Goal: Information Seeking & Learning: Understand process/instructions

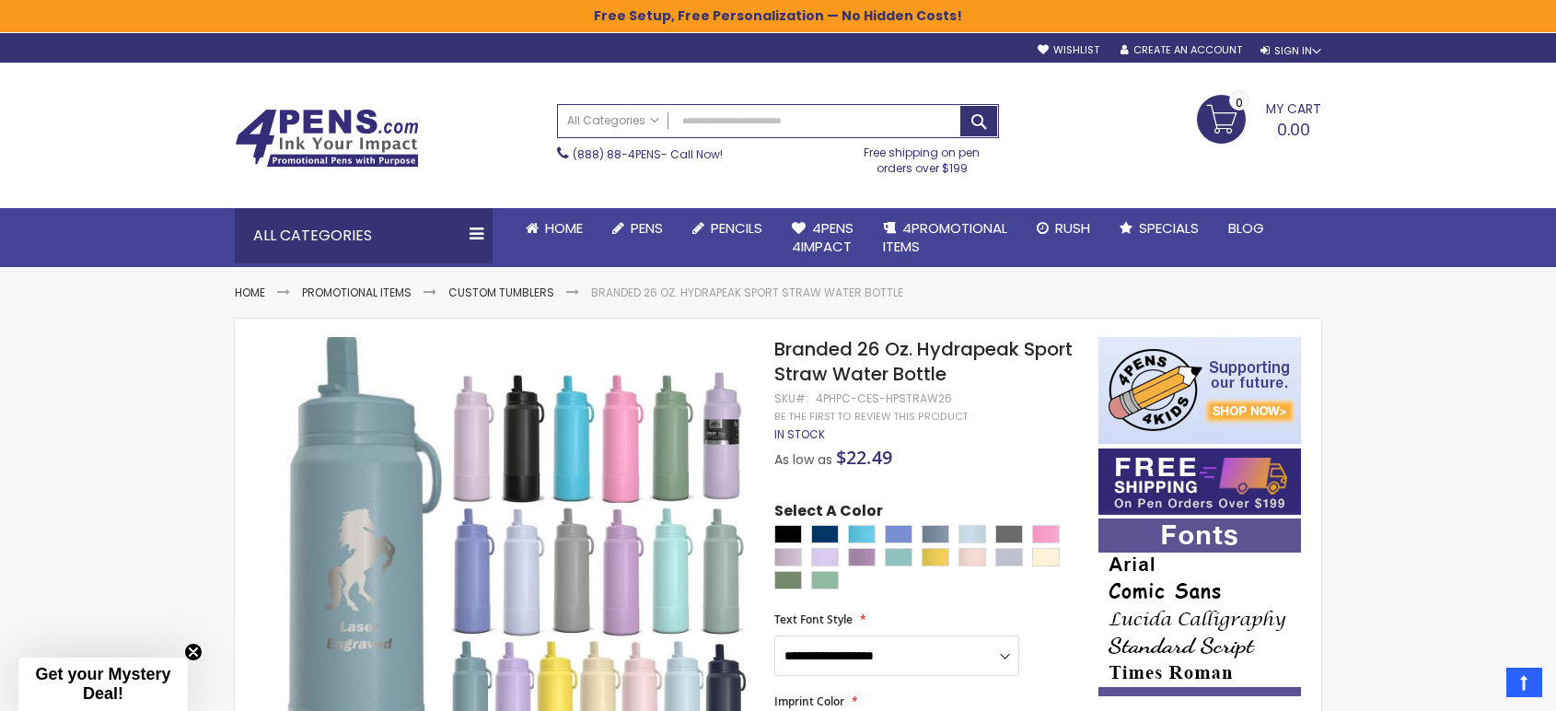
scroll to position [204, 0]
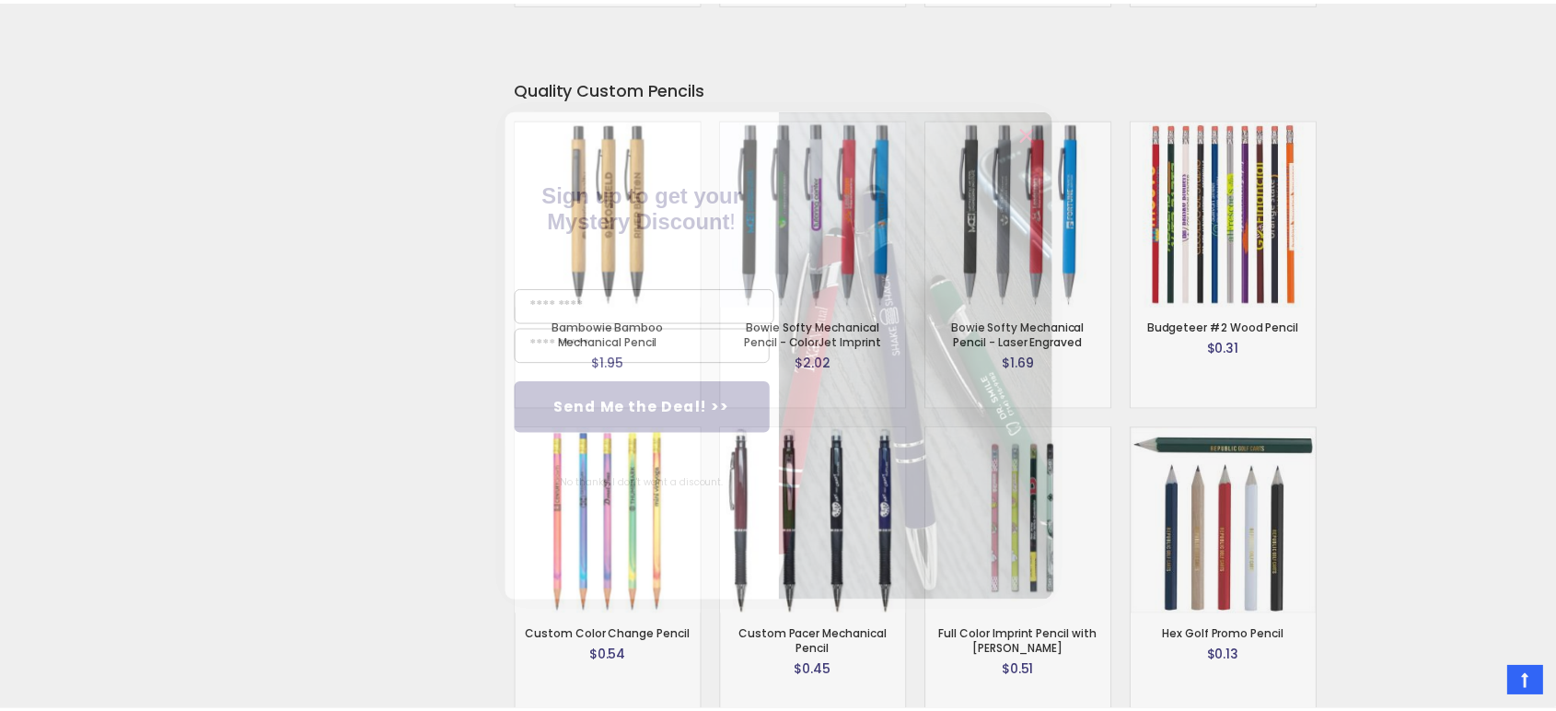
scroll to position [7398, 0]
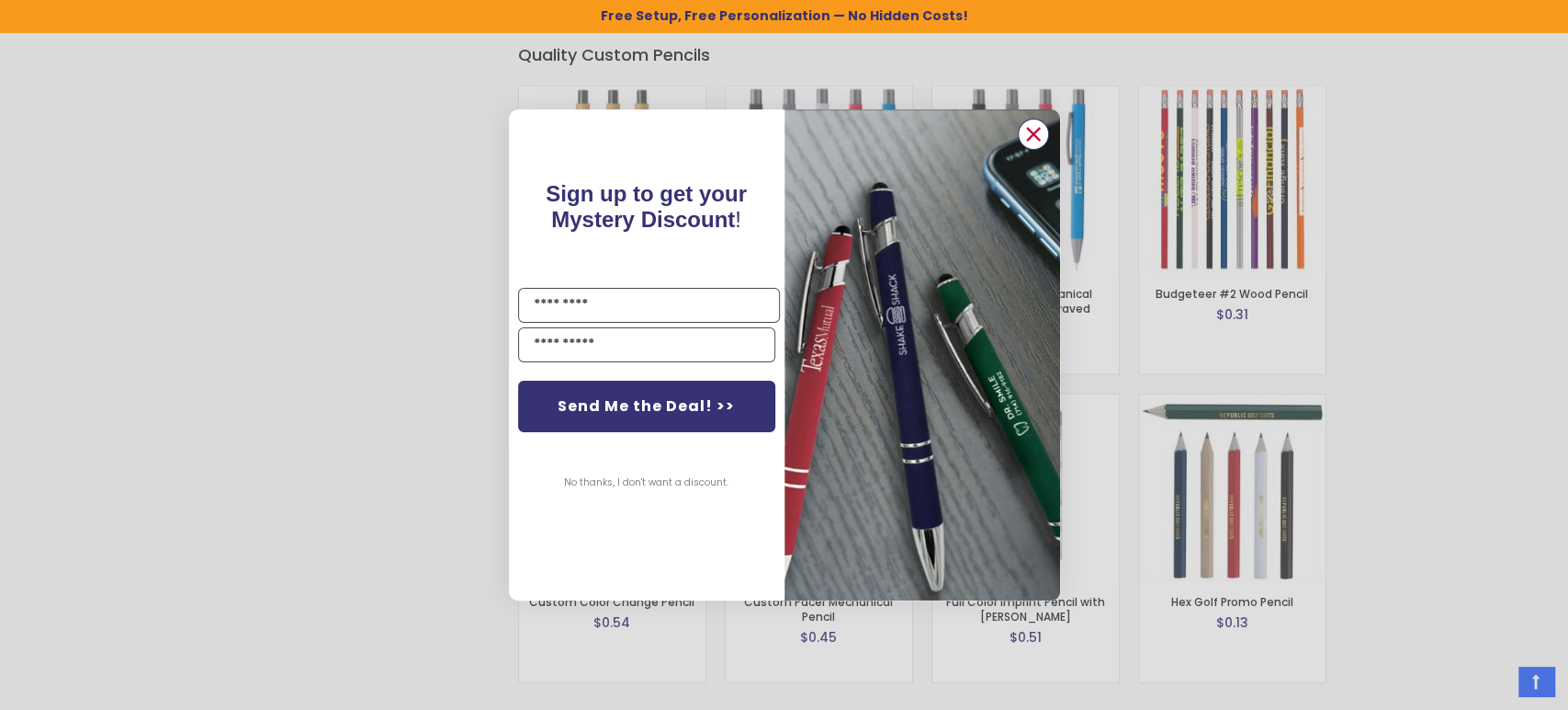
drag, startPoint x: 1033, startPoint y: 137, endPoint x: 1043, endPoint y: 307, distance: 170.3
click at [1033, 137] on circle "Close dialog" at bounding box center [1033, 135] width 28 height 28
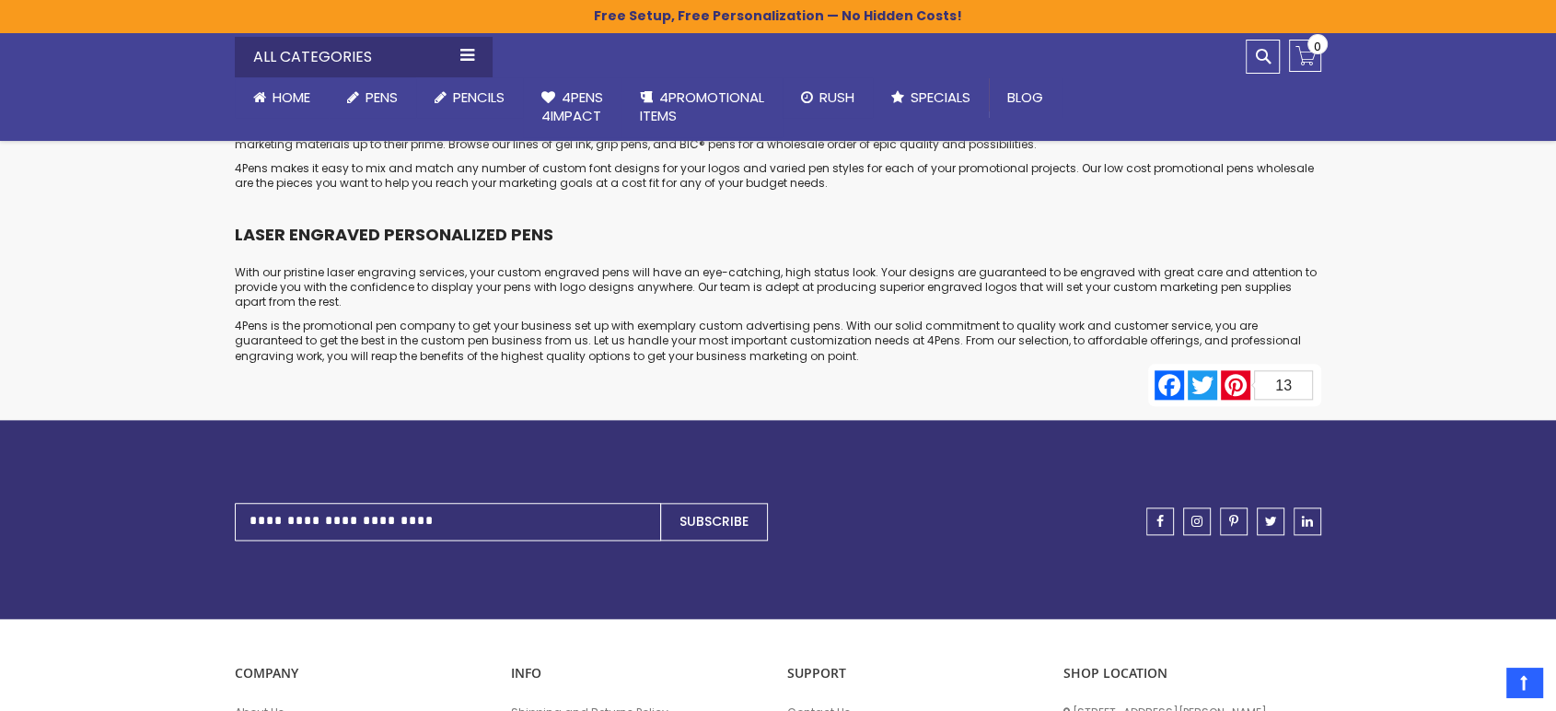
scroll to position [9272, 0]
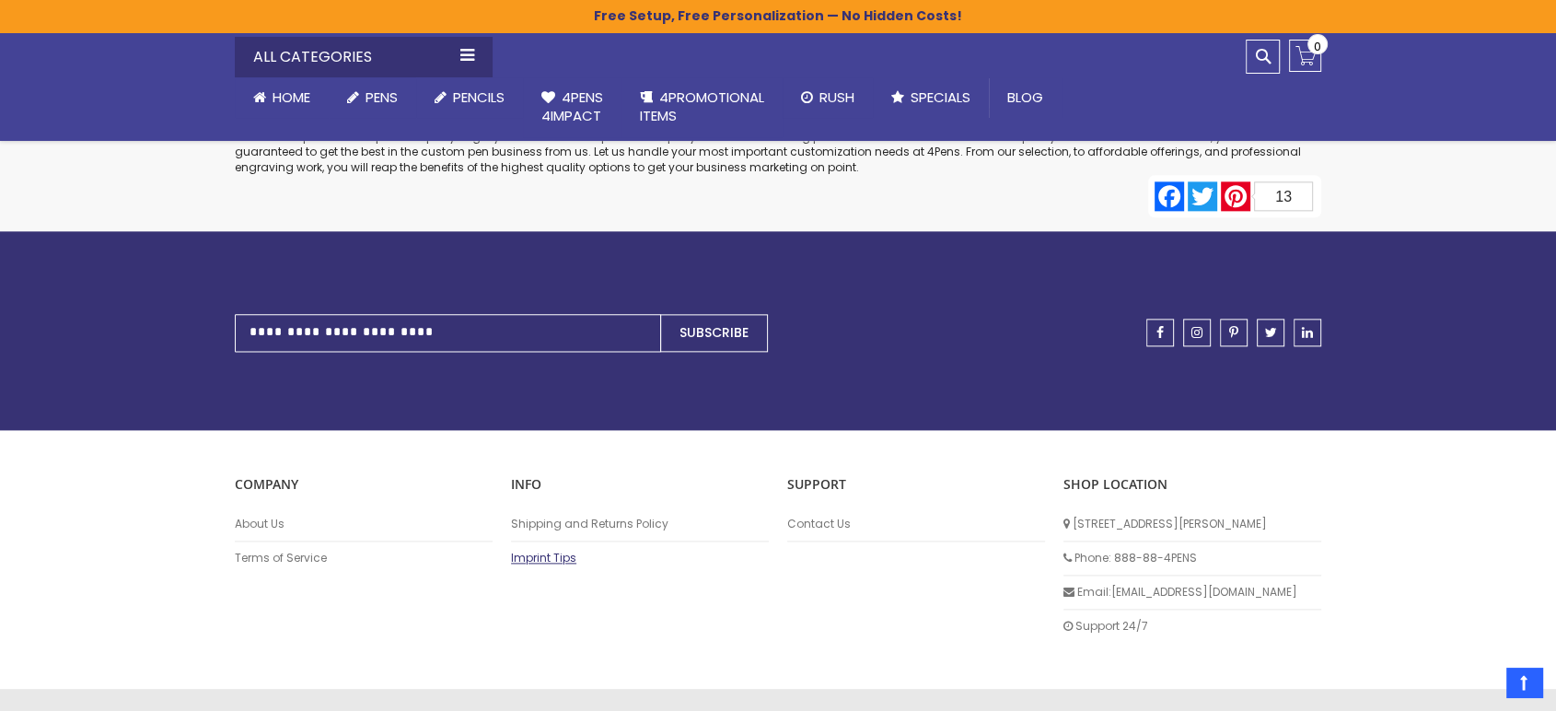
click at [550, 550] on link "Imprint Tips" at bounding box center [640, 557] width 258 height 15
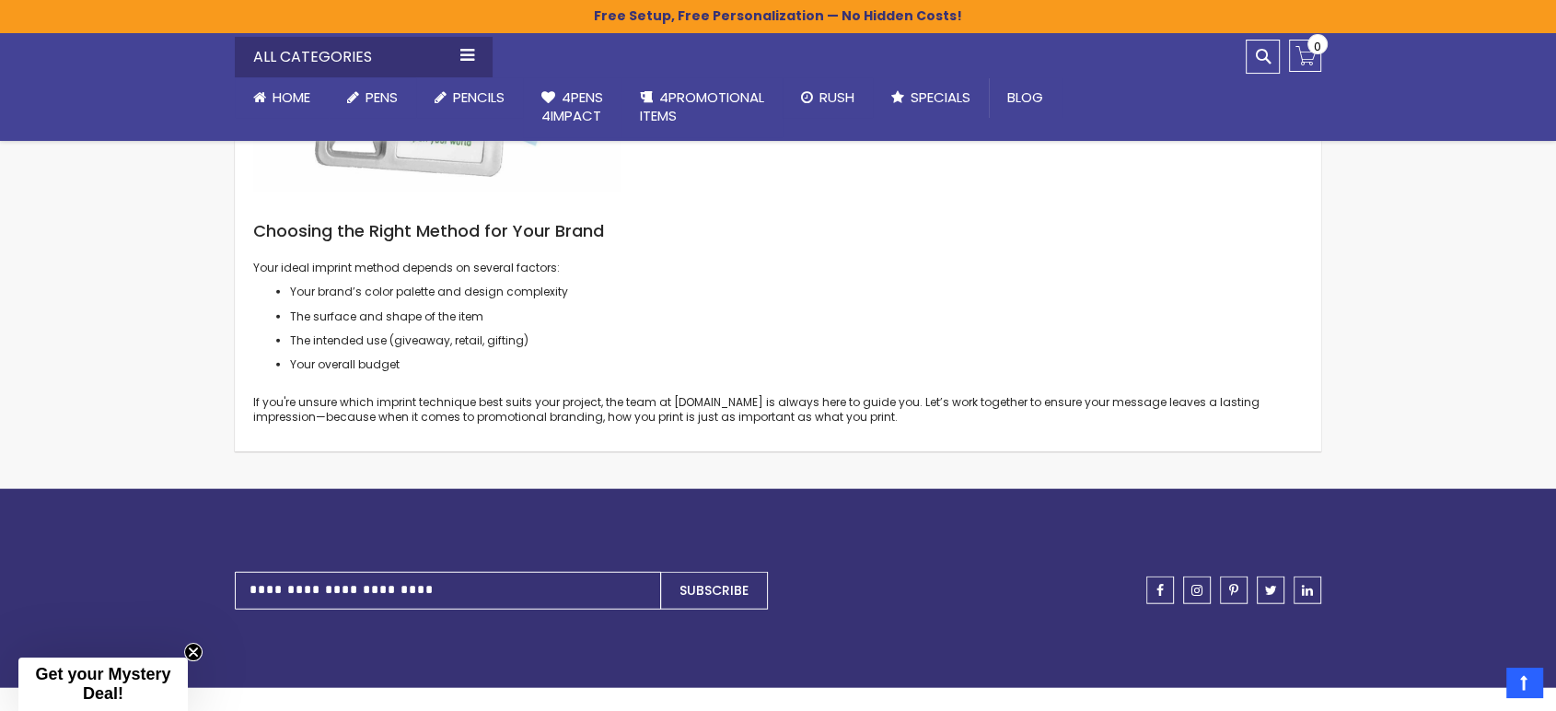
scroll to position [4431, 0]
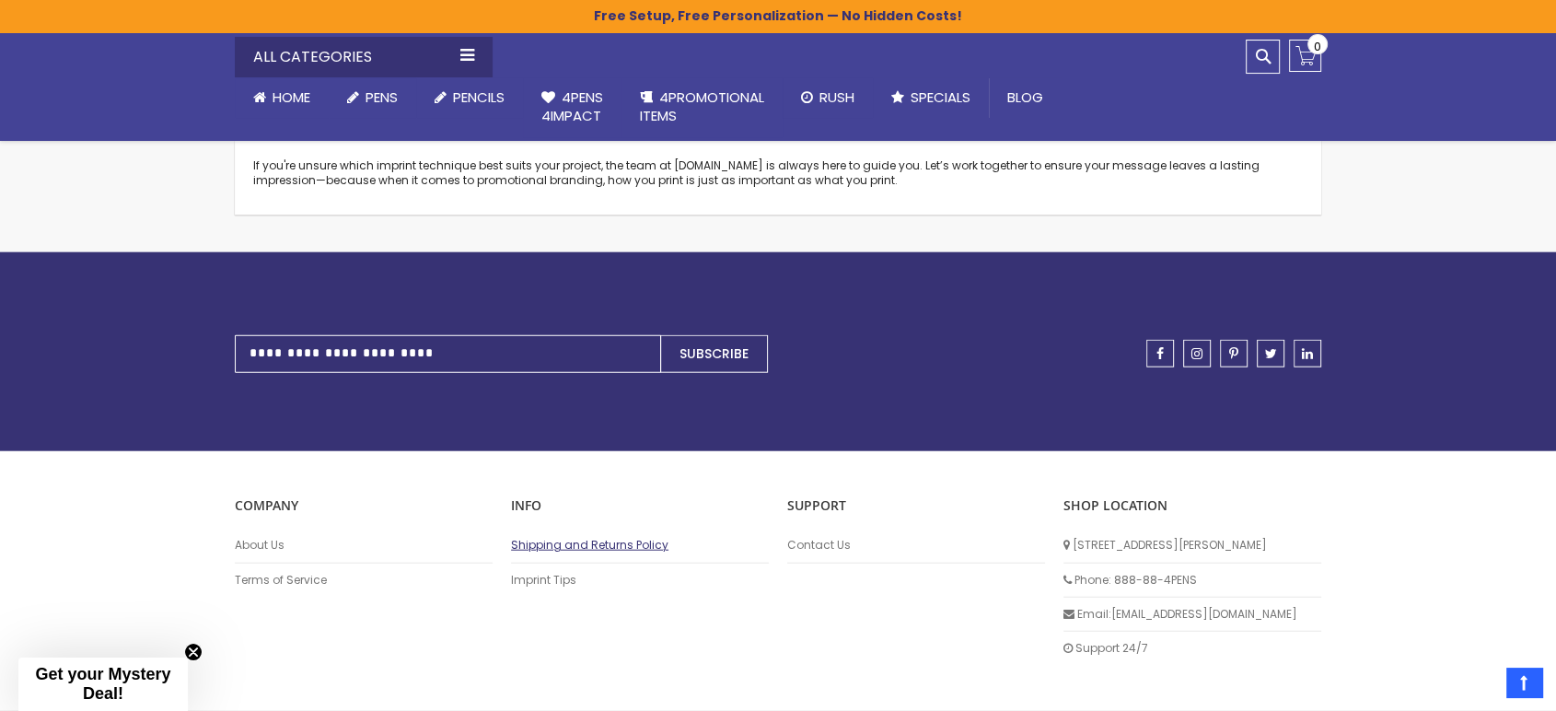
click at [560, 538] on link "Shipping and Returns Policy" at bounding box center [640, 545] width 258 height 15
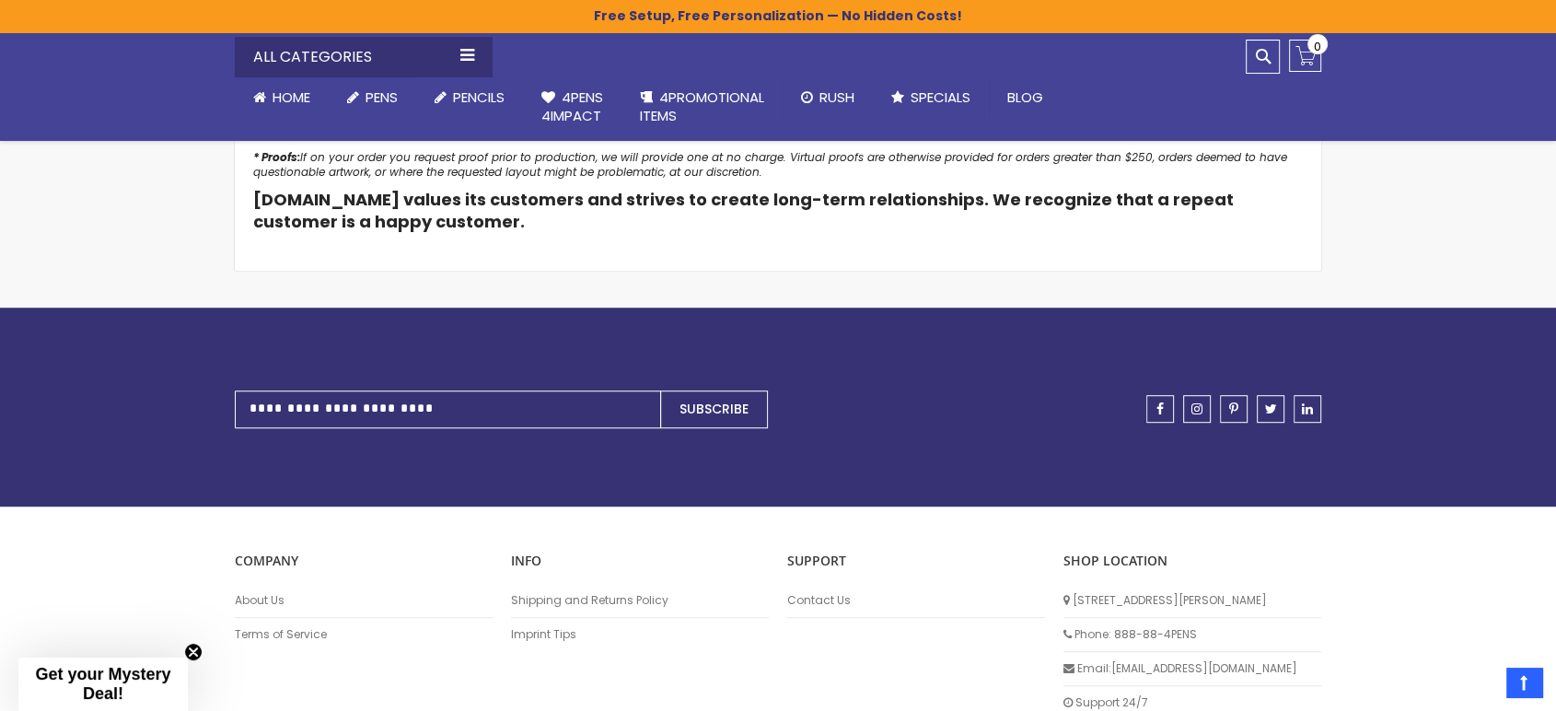
scroll to position [1134, 0]
